Goal: Task Accomplishment & Management: Manage account settings

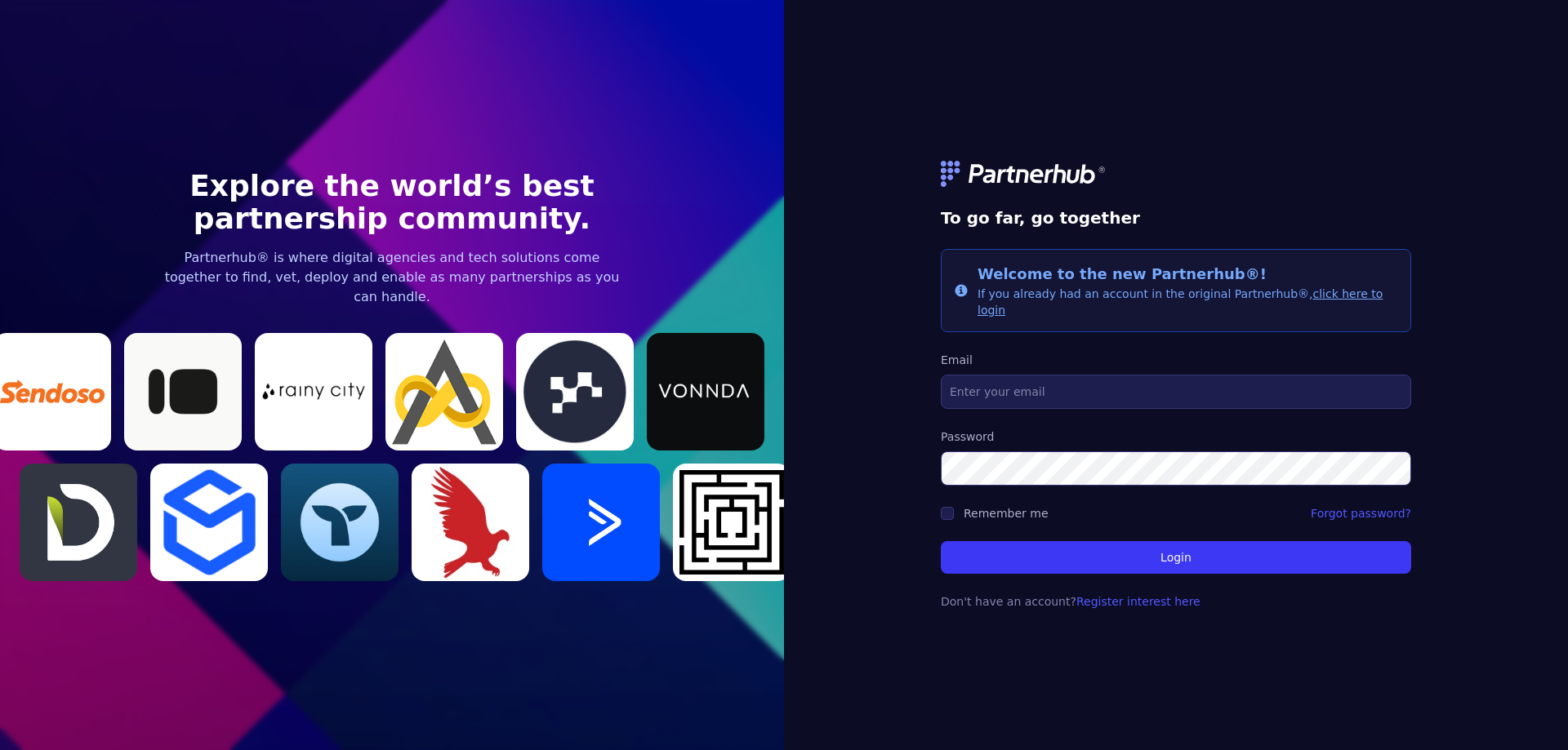
click at [1322, 298] on link "click here to login" at bounding box center [1180, 302] width 405 height 29
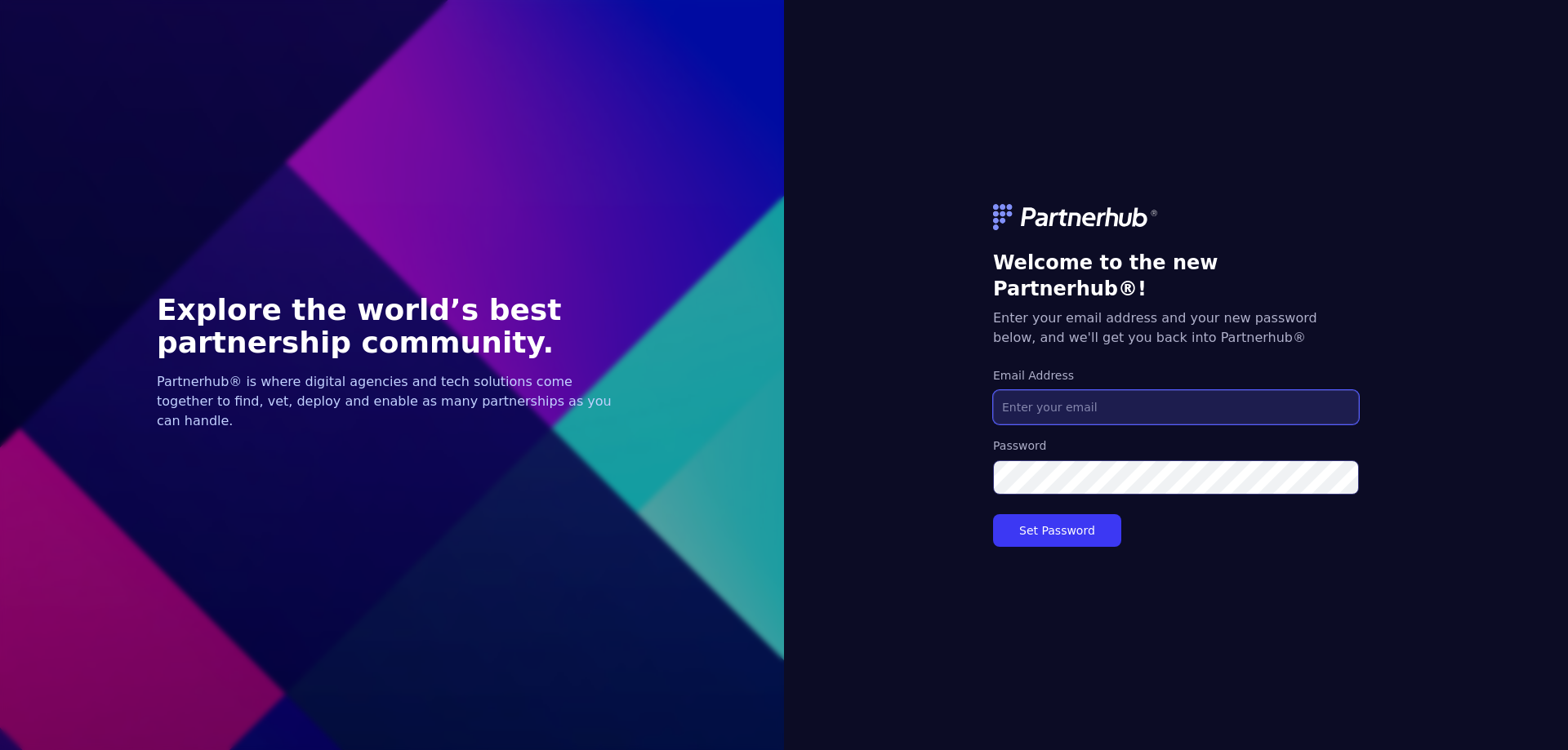
drag, startPoint x: 0, startPoint y: 0, endPoint x: 1167, endPoint y: 386, distance: 1229.2
click at [1167, 390] on input "Email Address" at bounding box center [1176, 406] width 366 height 34
type input "[EMAIL_ADDRESS][DOMAIN_NAME]"
click at [993, 514] on button "Set Password" at bounding box center [1057, 530] width 128 height 33
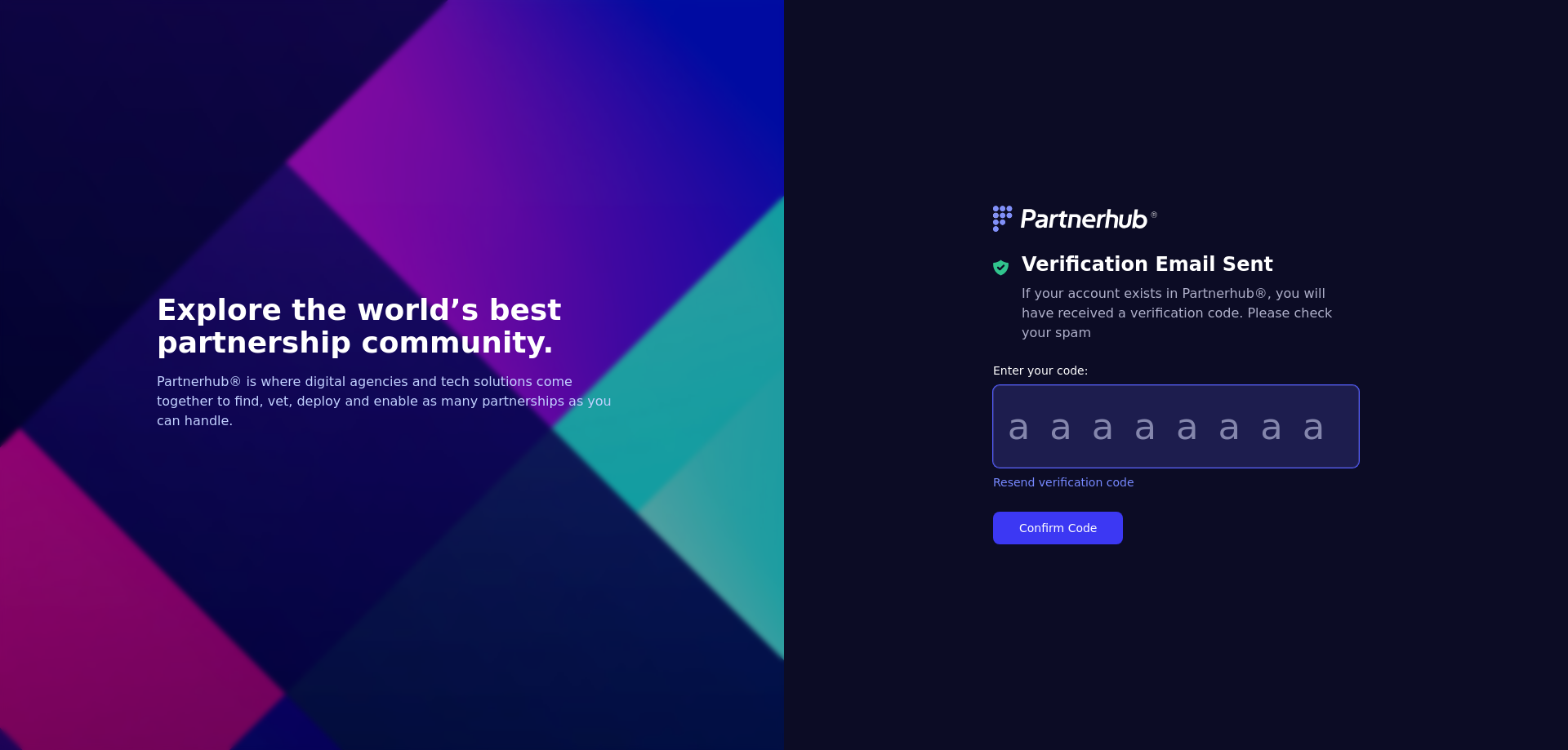
click at [1074, 432] on input "Enter your code:" at bounding box center [1176, 426] width 366 height 83
paste input "85820275"
type input "85820275"
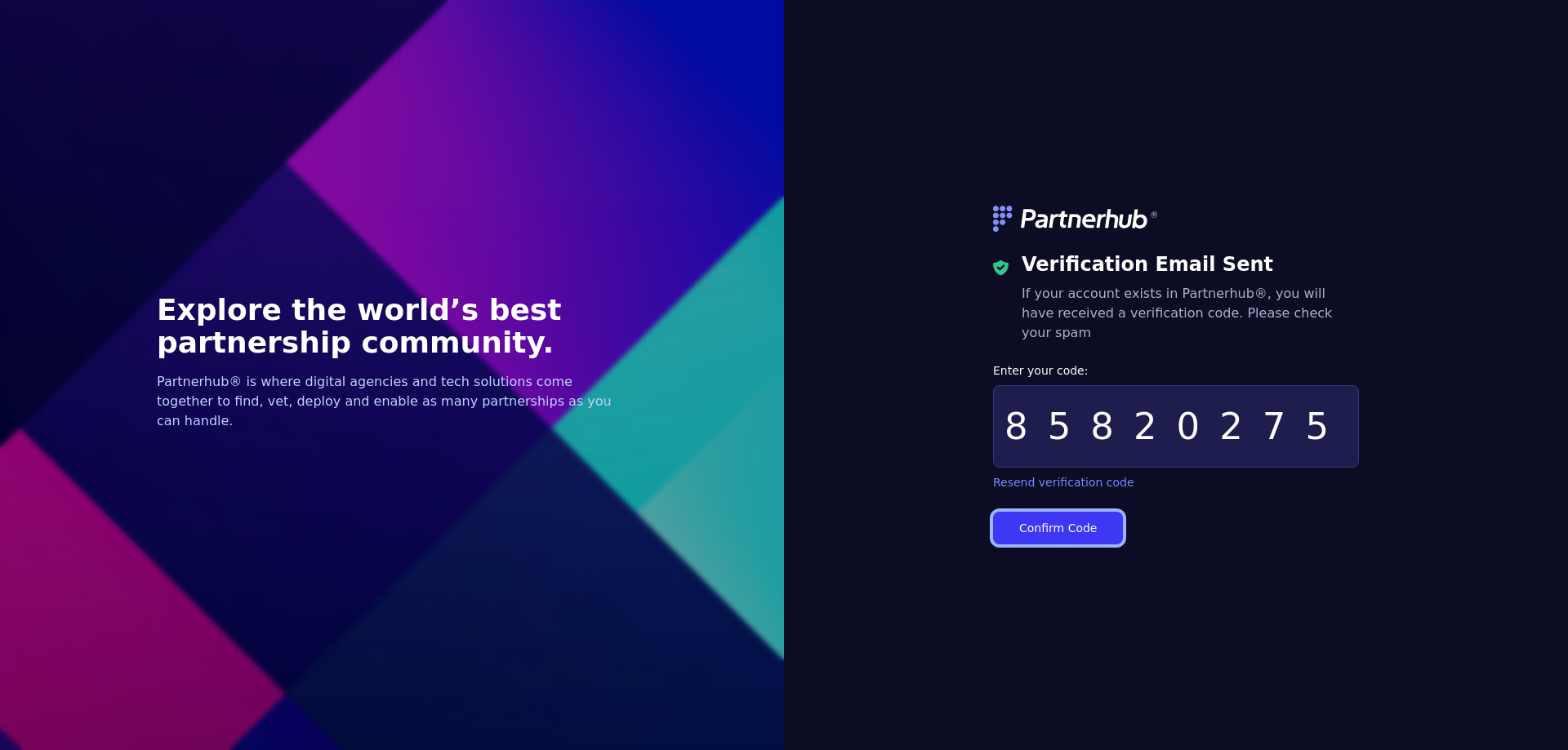
click at [1038, 512] on button "Confirm Code" at bounding box center [1058, 528] width 130 height 33
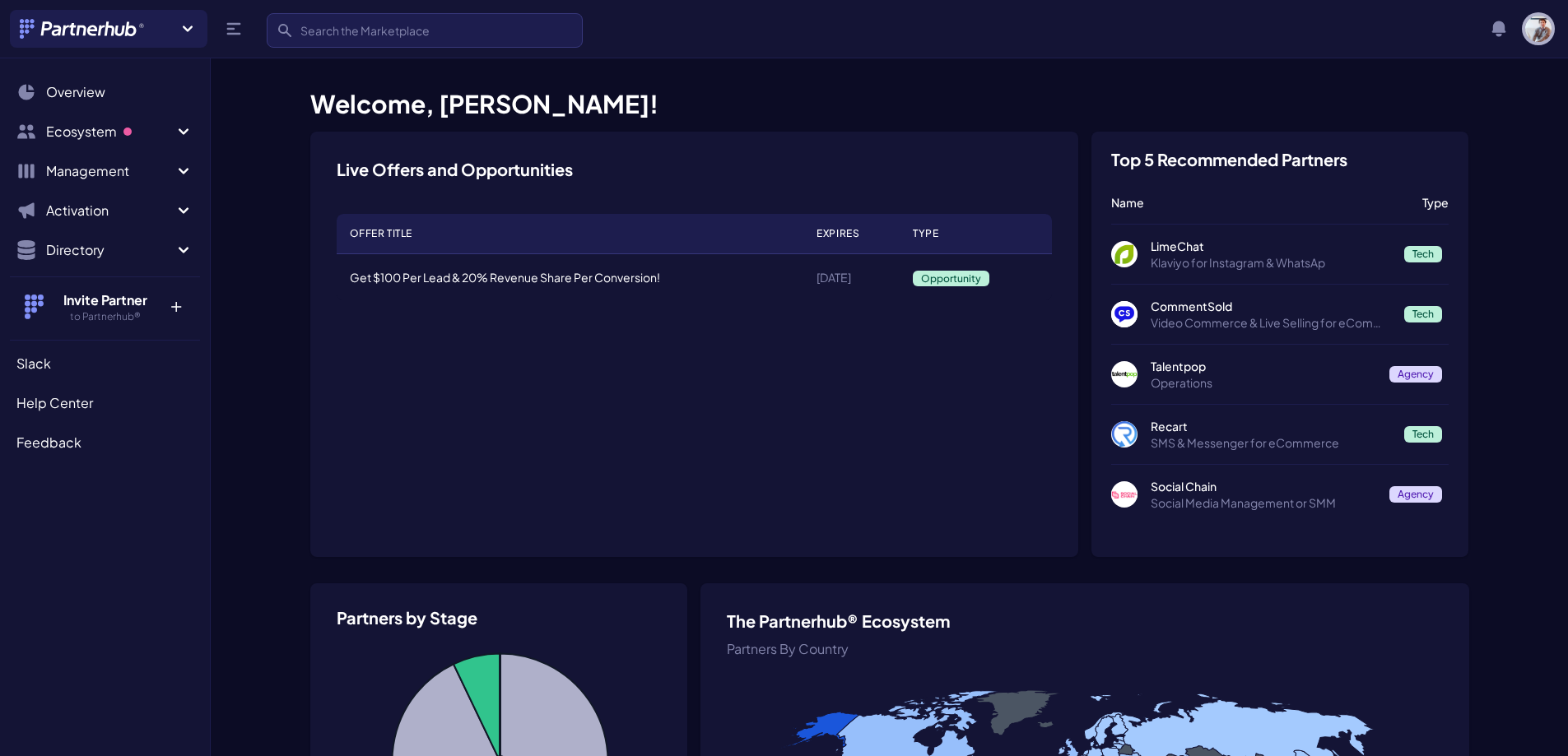
click at [1546, 39] on img "button" at bounding box center [1537, 29] width 26 height 26
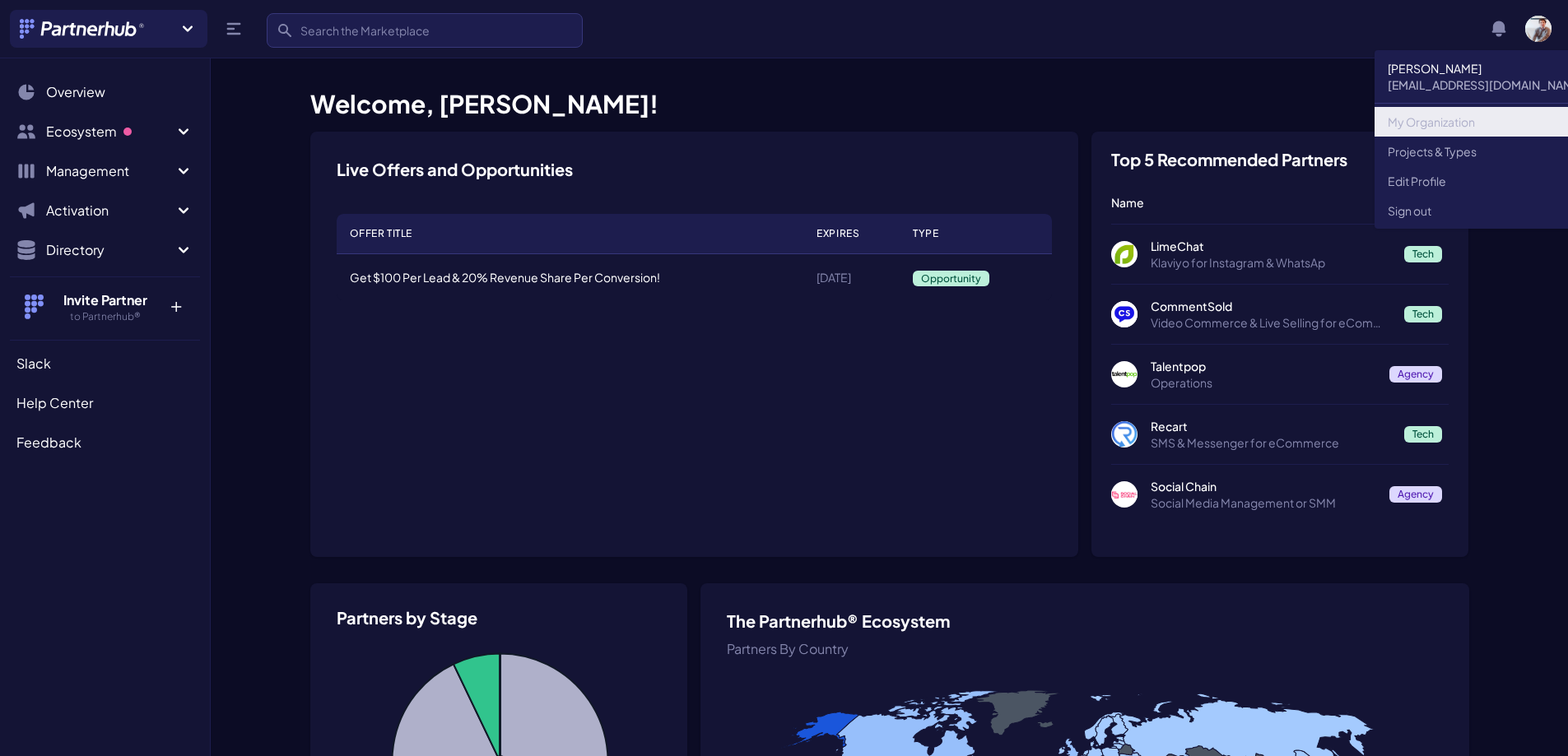
click at [1465, 124] on link "My Organization" at bounding box center [1486, 121] width 222 height 30
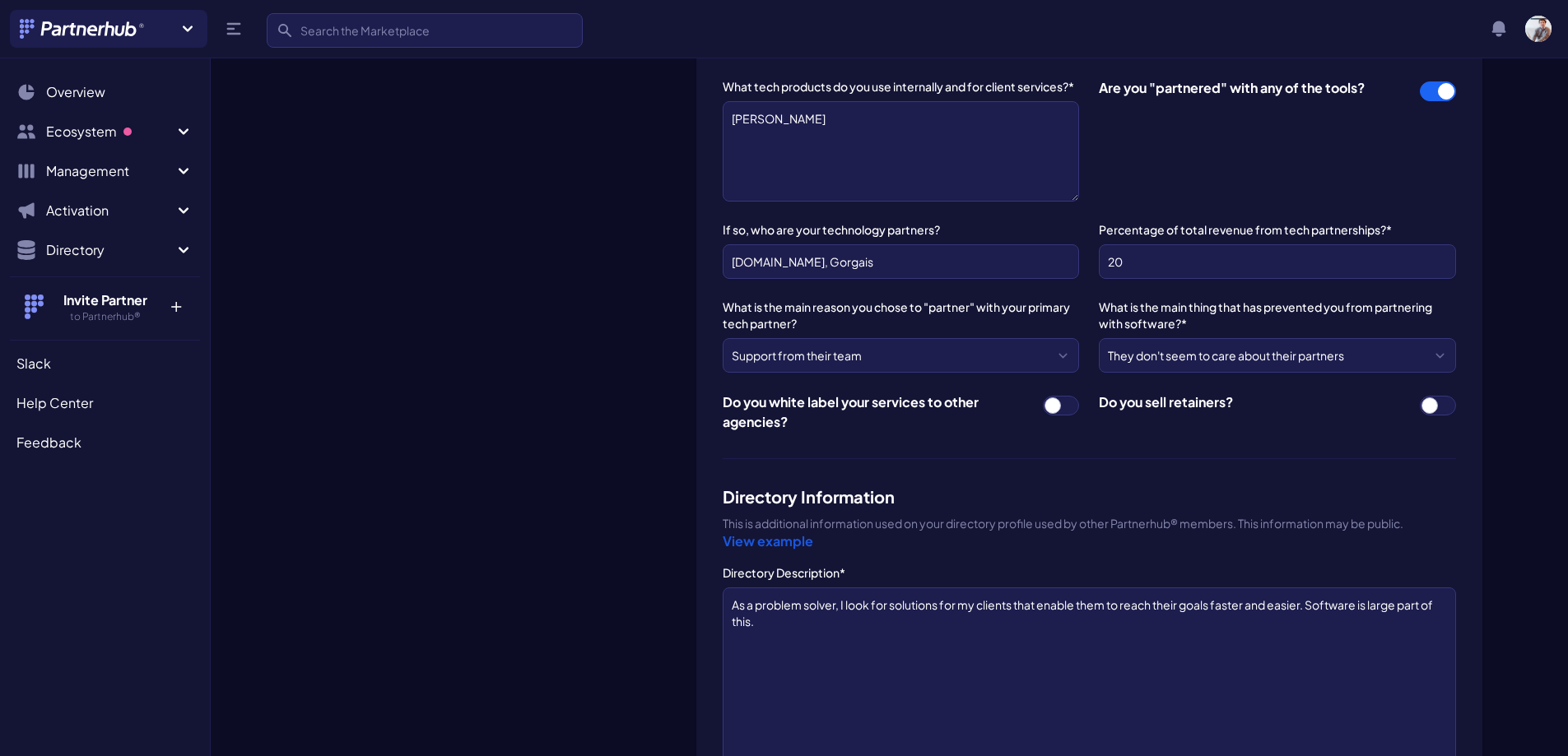
scroll to position [1437, 0]
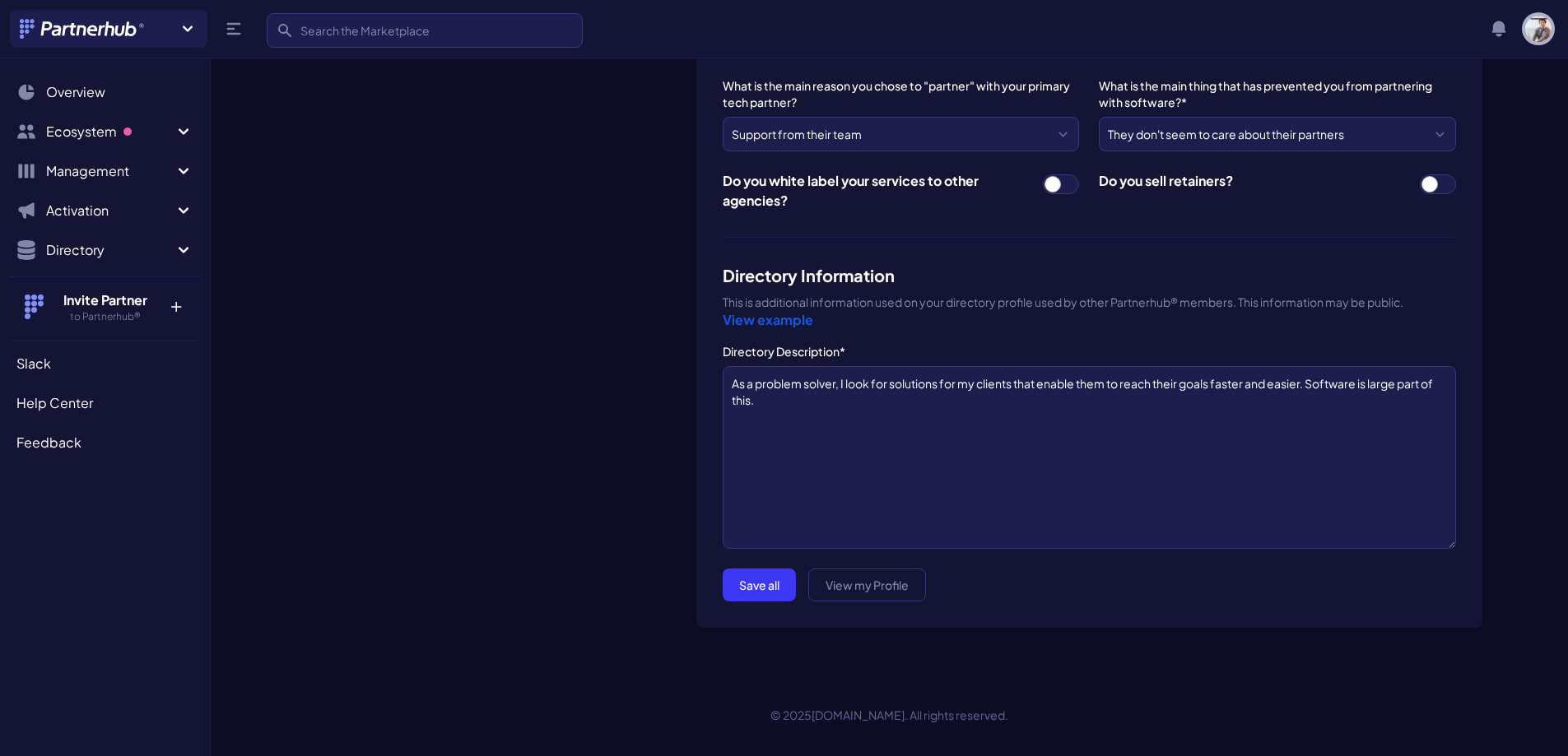
click at [1539, 34] on img "button" at bounding box center [1537, 29] width 26 height 26
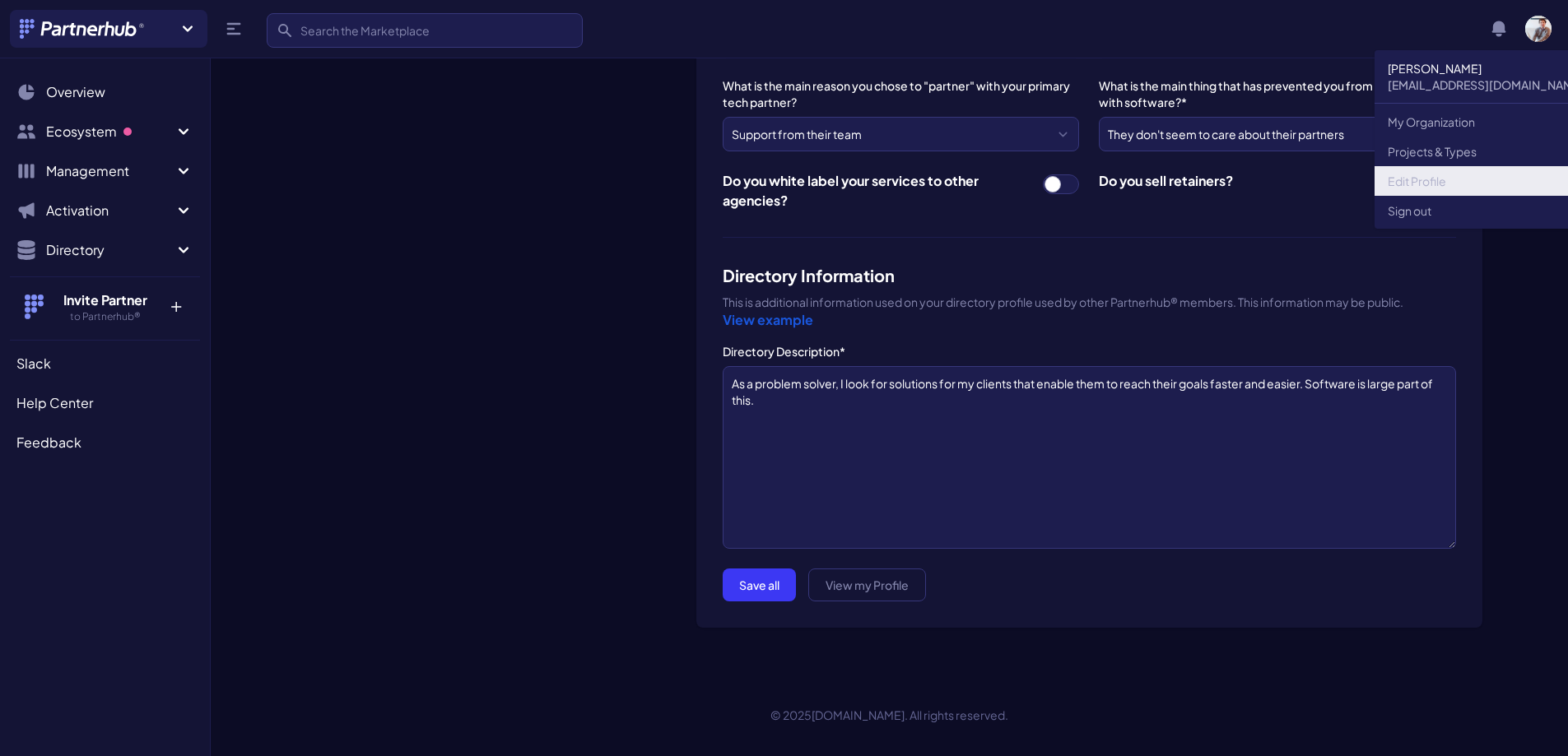
click at [1445, 175] on link "Edit Profile" at bounding box center [1486, 181] width 222 height 30
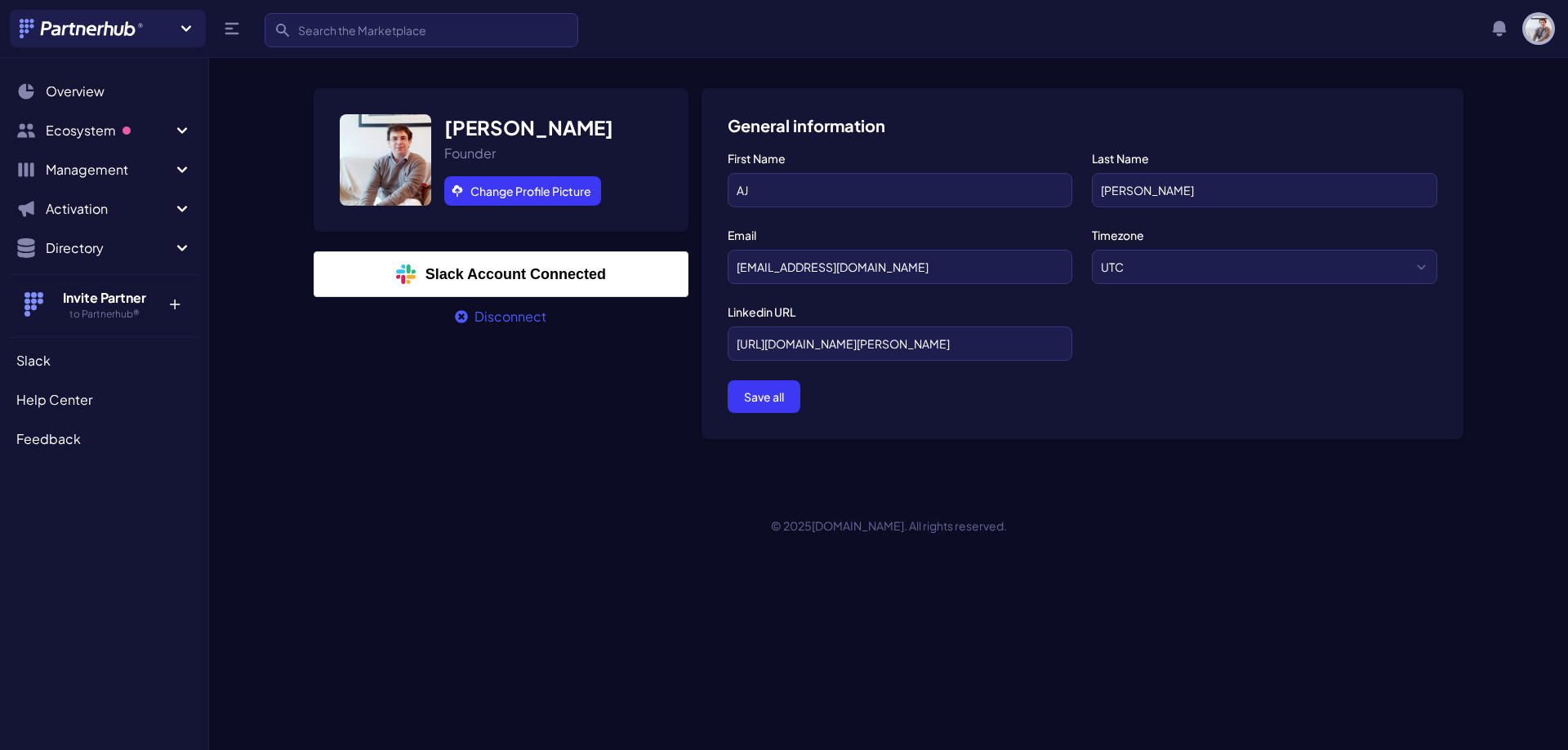
click at [1541, 20] on img "button" at bounding box center [1539, 28] width 26 height 26
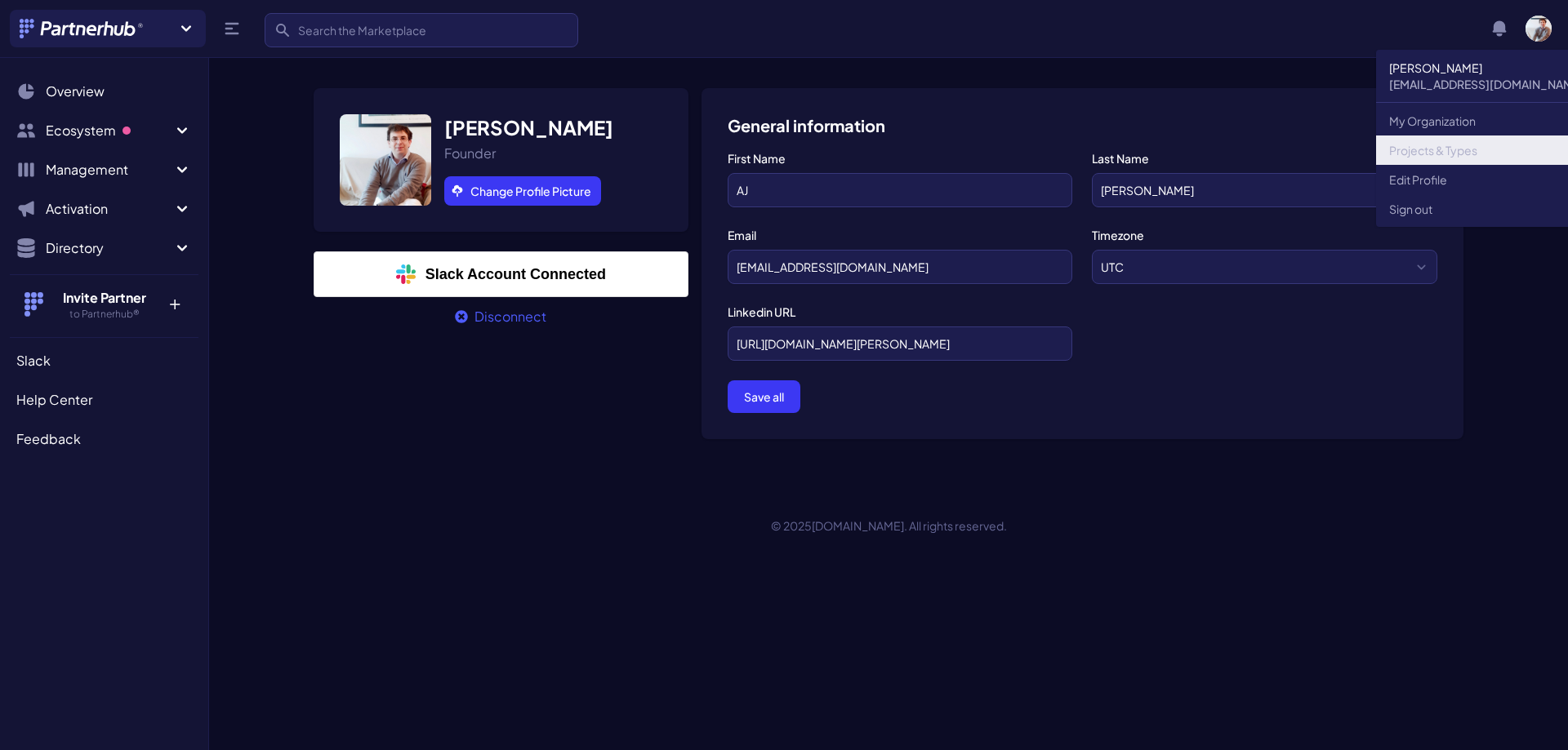
click at [1477, 148] on link "Projects & Types" at bounding box center [1486, 150] width 221 height 29
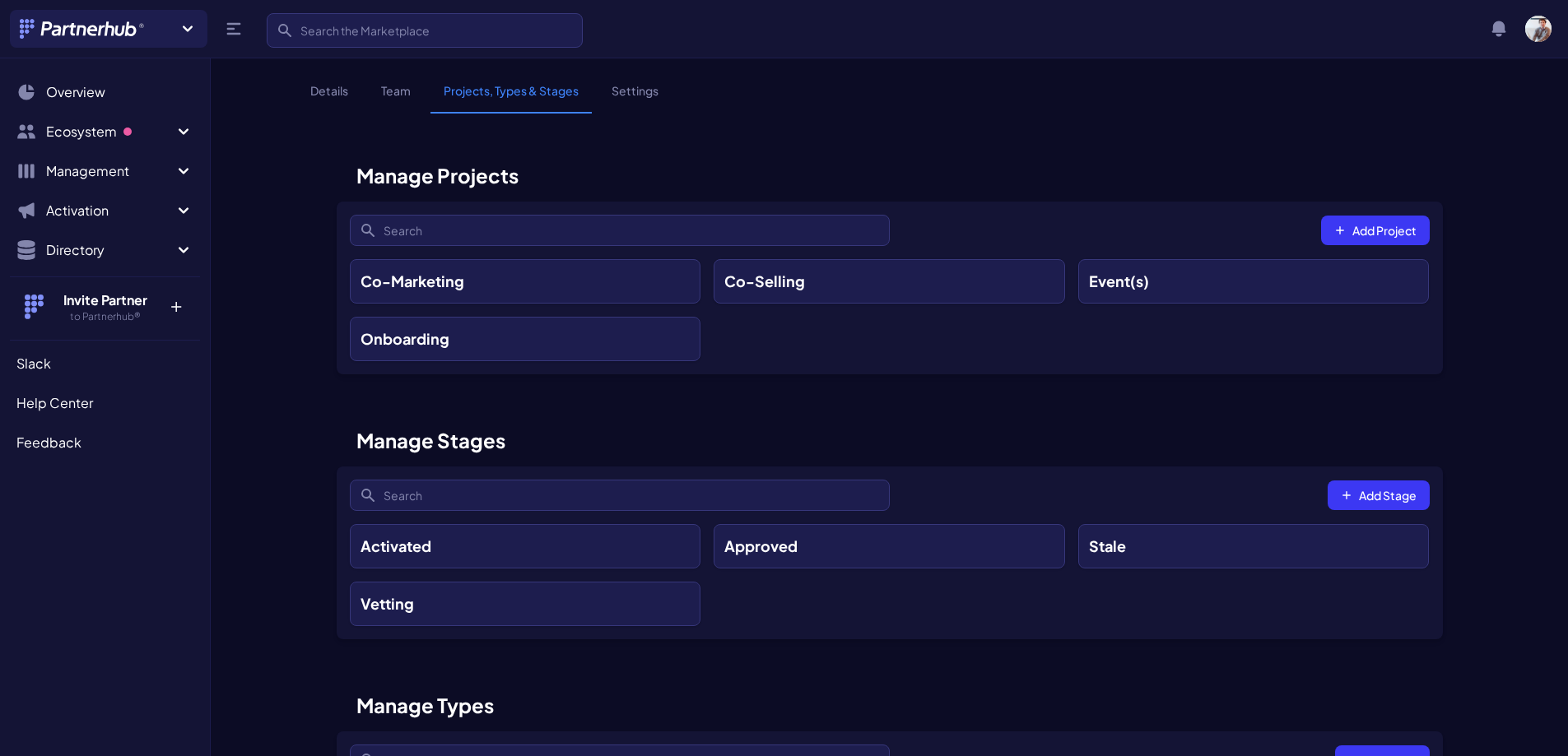
click at [622, 90] on link "Settings" at bounding box center [635, 98] width 73 height 32
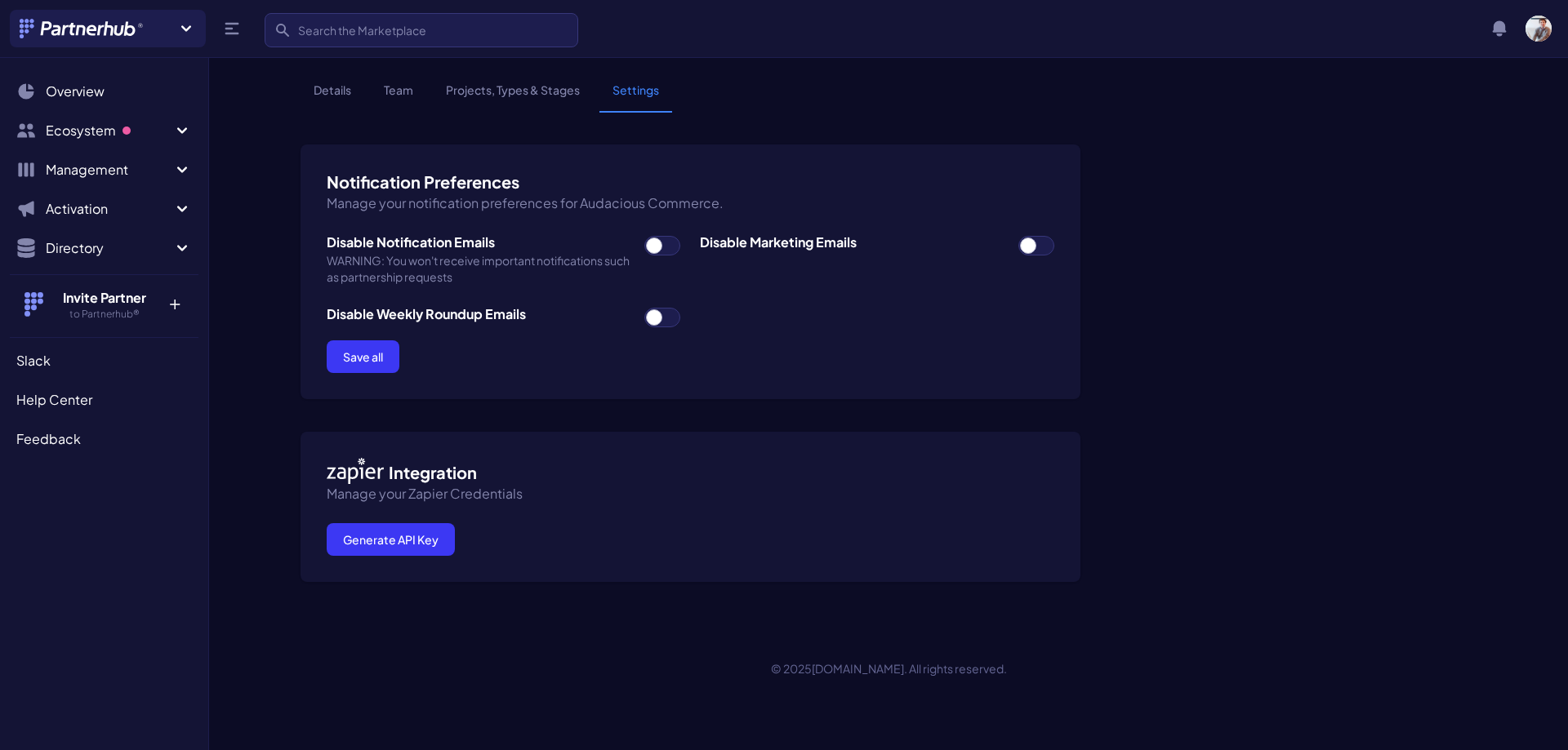
click at [670, 247] on span at bounding box center [662, 245] width 36 height 19
click at [645, 236] on input "checkbox" at bounding box center [644, 235] width 1 height 1
checkbox input "true"
click at [1044, 243] on span at bounding box center [1036, 245] width 36 height 19
click at [1018, 236] on input "checkbox" at bounding box center [1017, 235] width 1 height 1
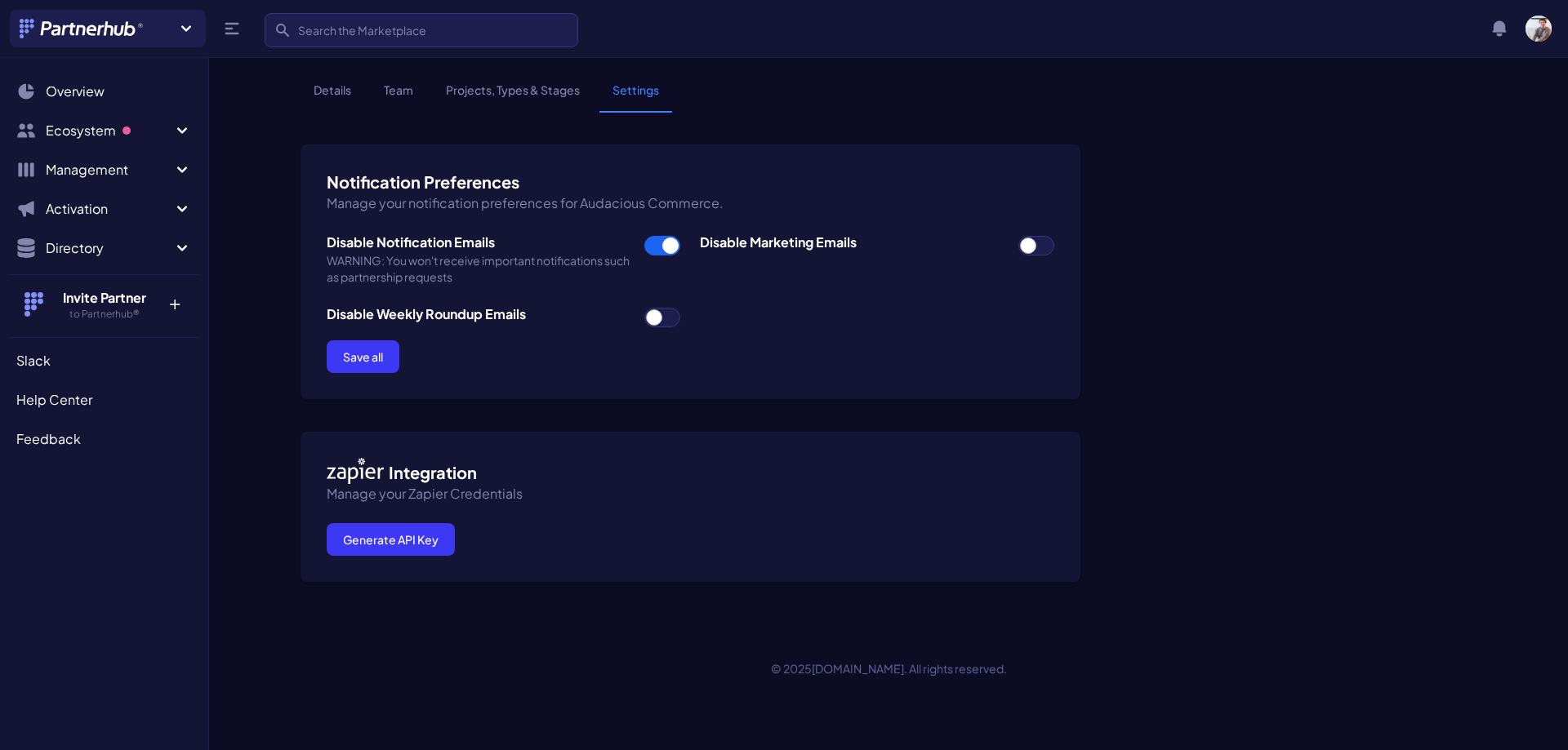
checkbox input "true"
click at [663, 319] on span at bounding box center [662, 317] width 36 height 19
click at [645, 308] on input "checkbox" at bounding box center [644, 307] width 1 height 1
checkbox input "true"
click at [372, 358] on button "Save all" at bounding box center [362, 357] width 73 height 33
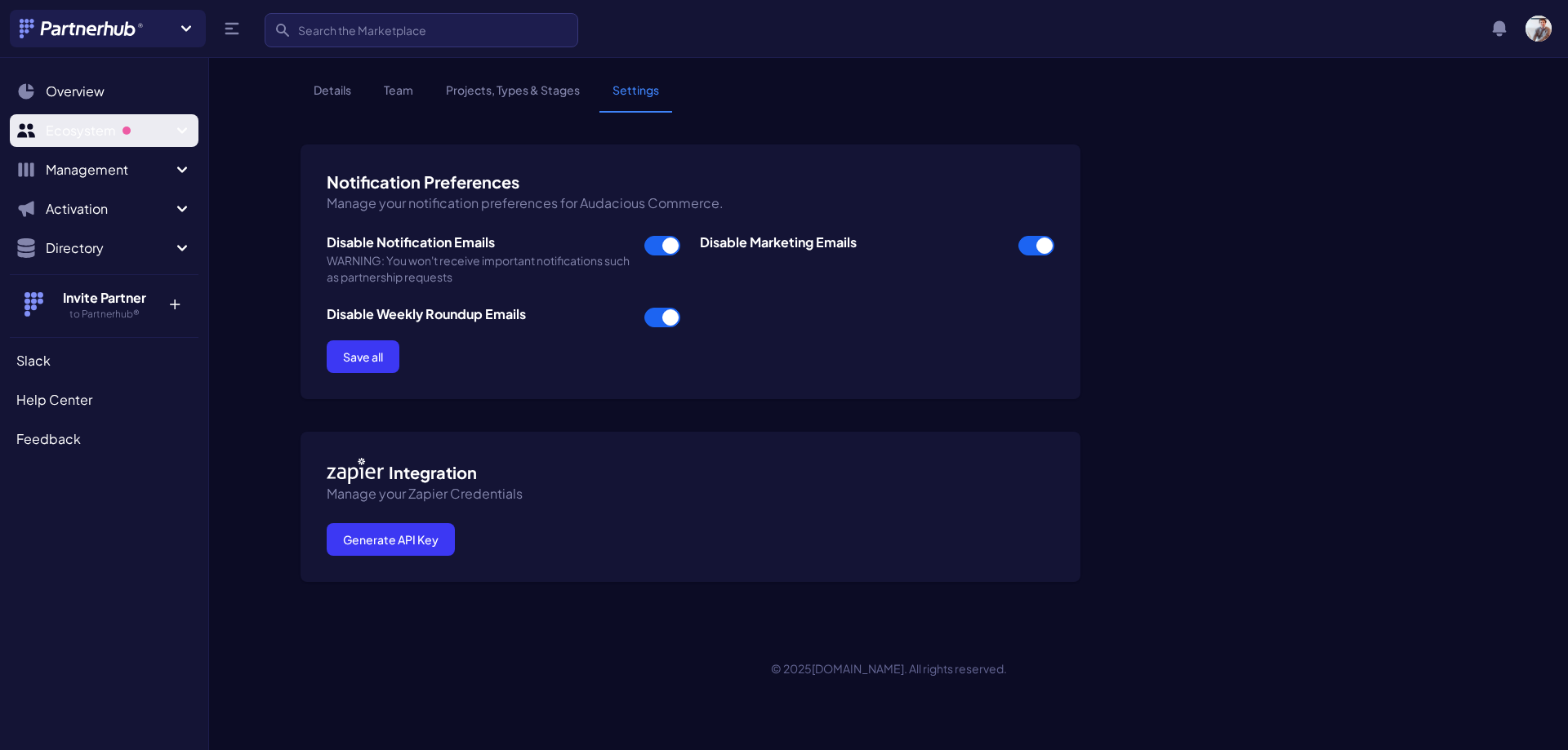
click at [91, 131] on span "Ecosystem" at bounding box center [109, 130] width 127 height 19
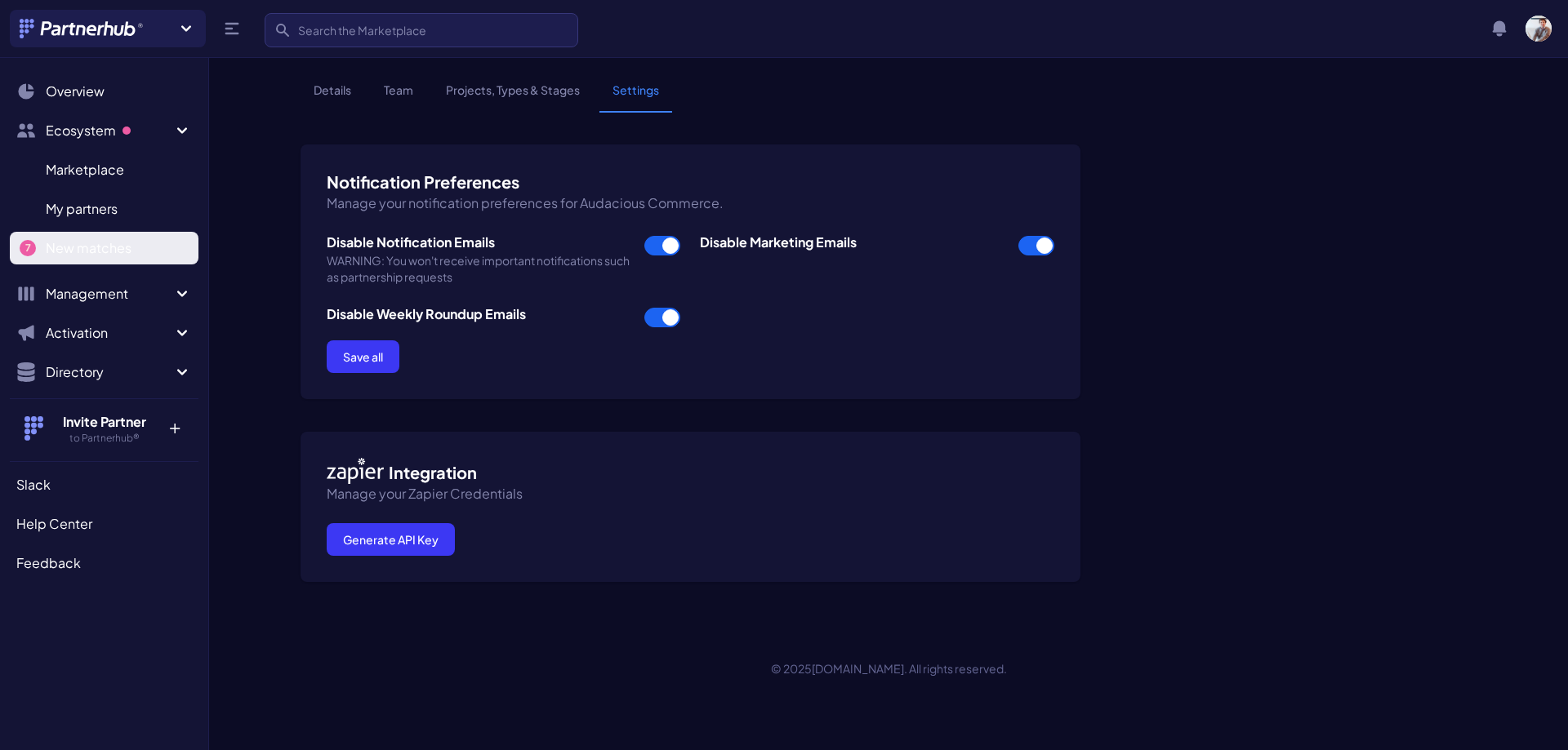
click at [84, 249] on span "New matches" at bounding box center [88, 247] width 86 height 19
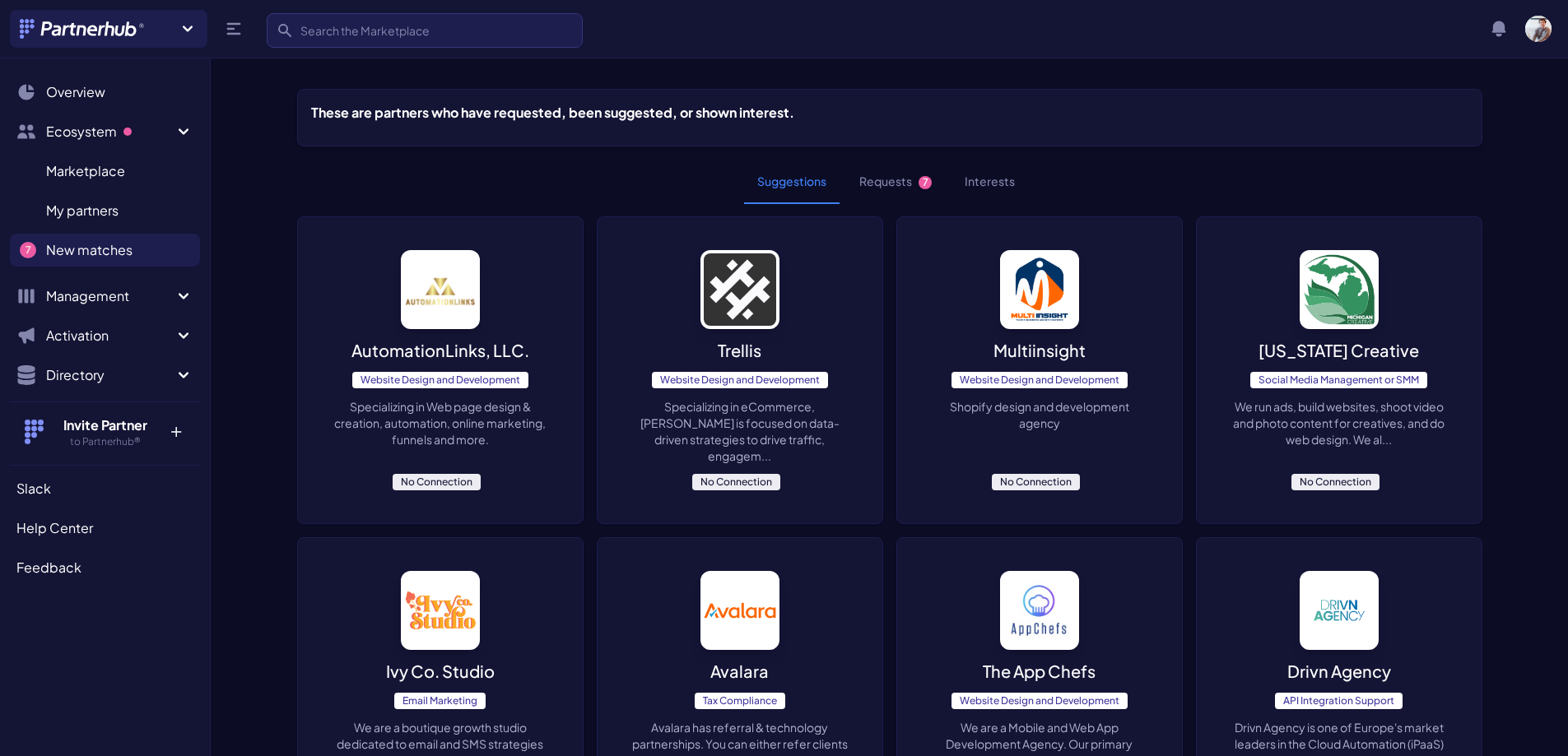
click at [871, 183] on button "Requests 7" at bounding box center [895, 182] width 99 height 44
